Goal: Task Accomplishment & Management: Complete application form

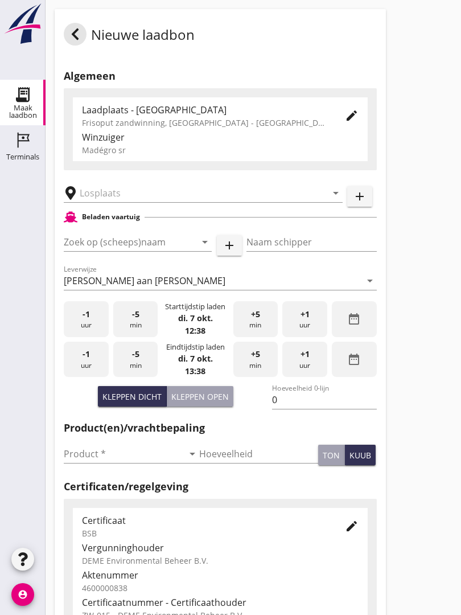
click at [61, 35] on div "Nieuwe laadbon" at bounding box center [220, 34] width 331 height 50
click at [74, 39] on icon at bounding box center [75, 34] width 14 height 14
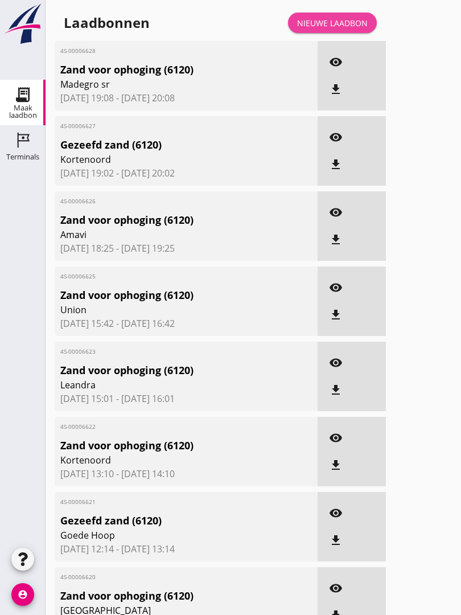
click at [335, 27] on link "Nieuwe laadbon" at bounding box center [332, 23] width 89 height 20
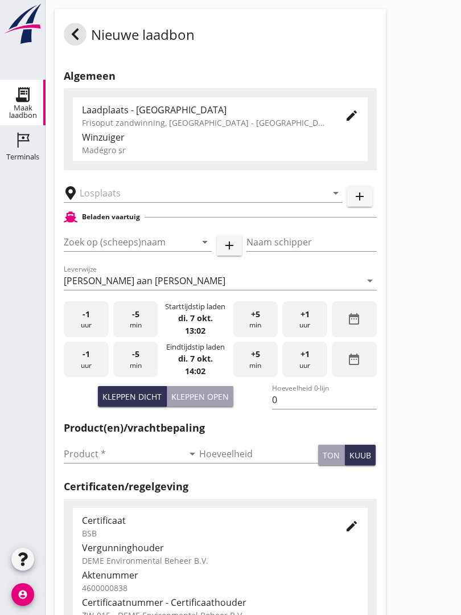
click at [140, 200] on input "text" at bounding box center [195, 193] width 231 height 18
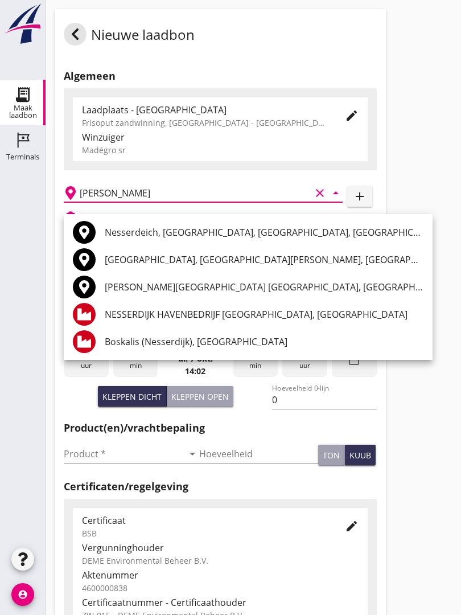
click at [211, 343] on div "Boskalis (Nesserdijk), [GEOGRAPHIC_DATA]" at bounding box center [264, 342] width 319 height 14
type input "Boskalis (Nesserdijk), [GEOGRAPHIC_DATA]"
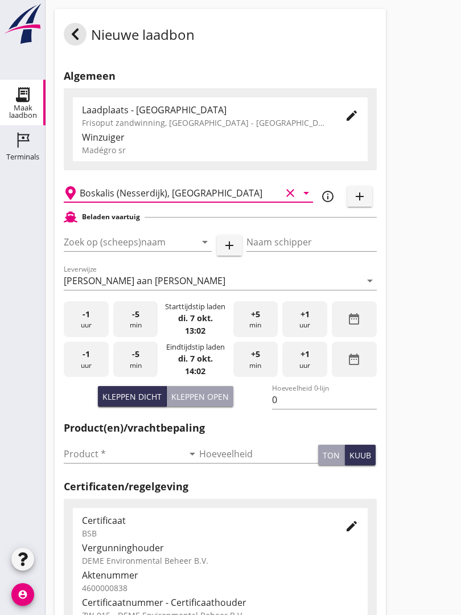
click at [171, 251] on input "Zoek op (scheeps)naam" at bounding box center [122, 242] width 116 height 18
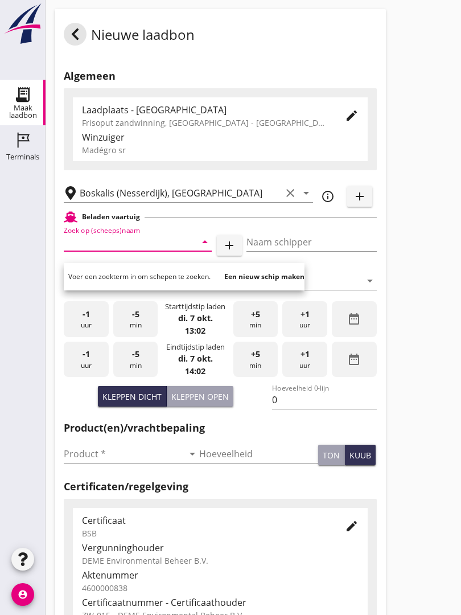
click at [140, 251] on input "Zoek op (scheeps)naam" at bounding box center [122, 242] width 116 height 18
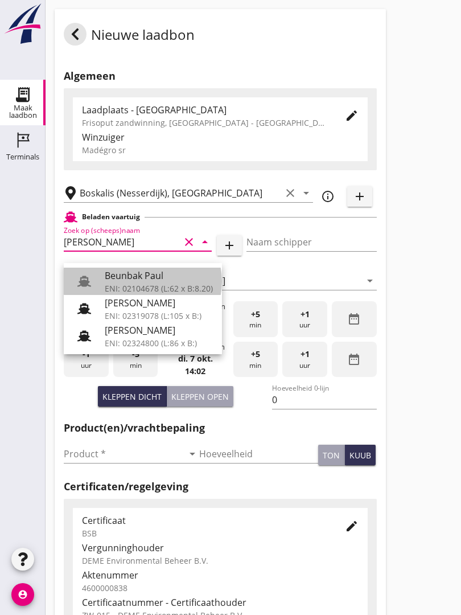
click at [151, 274] on div "Beunbak Paul" at bounding box center [159, 276] width 108 height 14
type input "Beunbak Paul"
type input "[PERSON_NAME]"
type input "576"
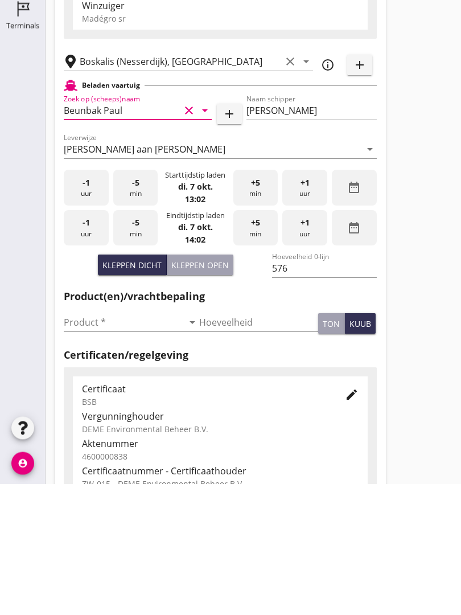
click at [87, 445] on input "Product *" at bounding box center [124, 454] width 120 height 18
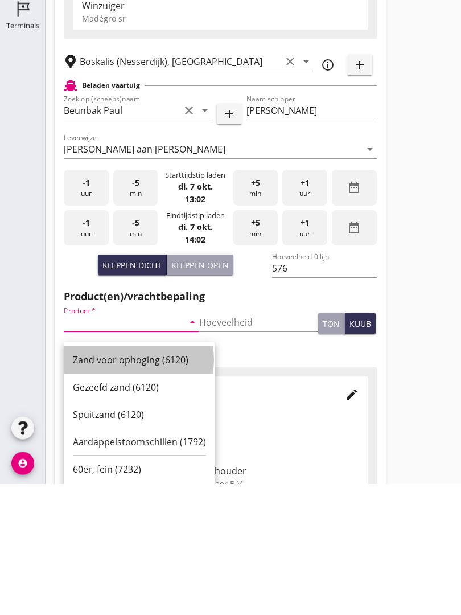
click at [133, 485] on div "Zand voor ophoging (6120)" at bounding box center [139, 492] width 133 height 14
type input "Zand voor ophoging (6120)"
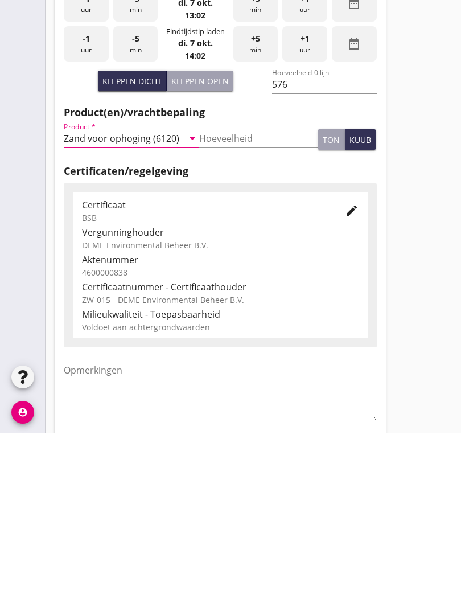
scroll to position [199, 0]
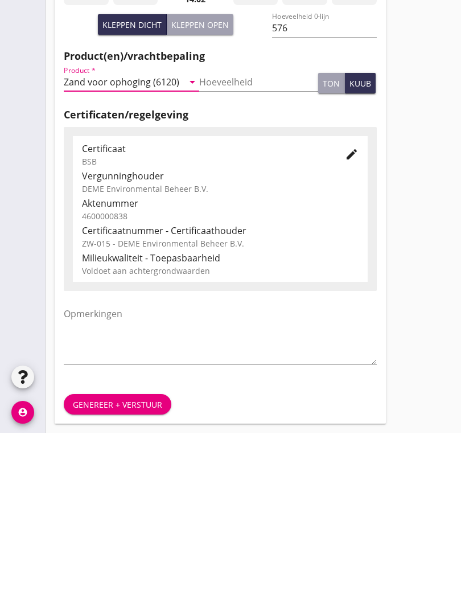
click at [132, 576] on button "Genereer + verstuur" at bounding box center [118, 586] width 108 height 20
